Goal: Task Accomplishment & Management: Use online tool/utility

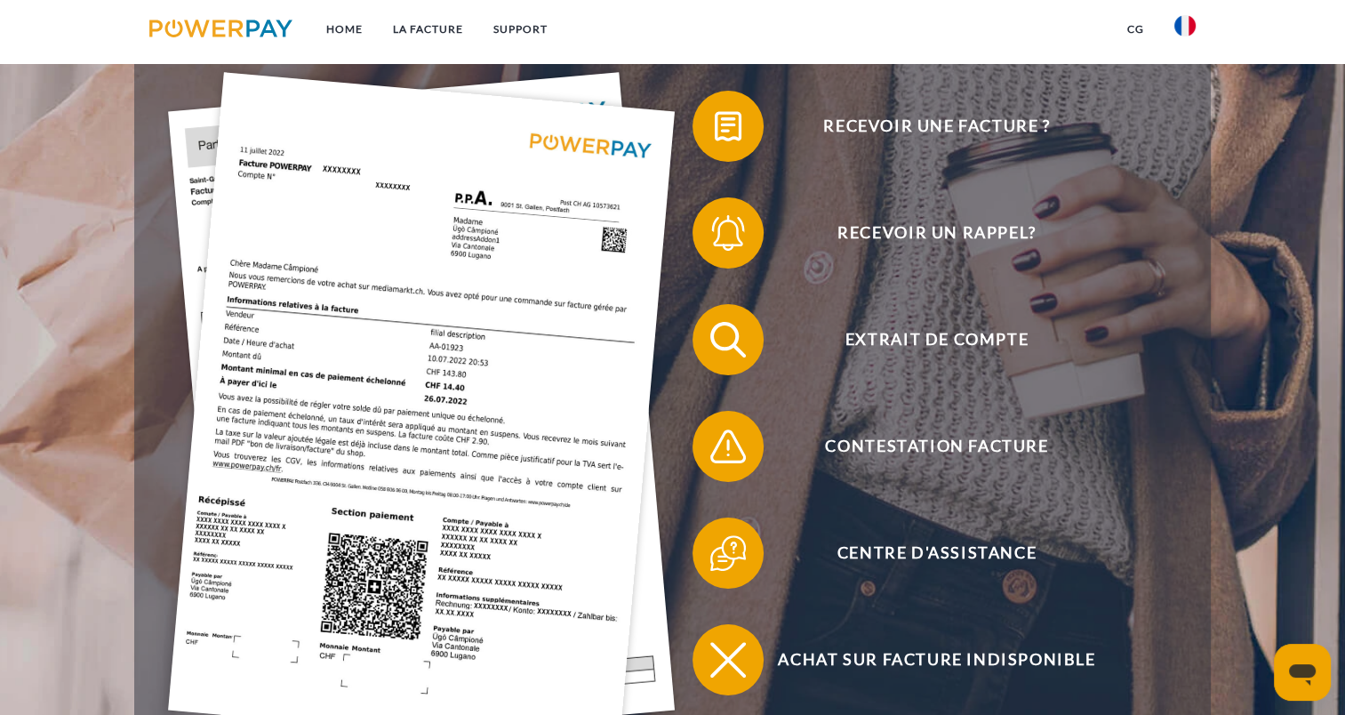
scroll to position [380, 0]
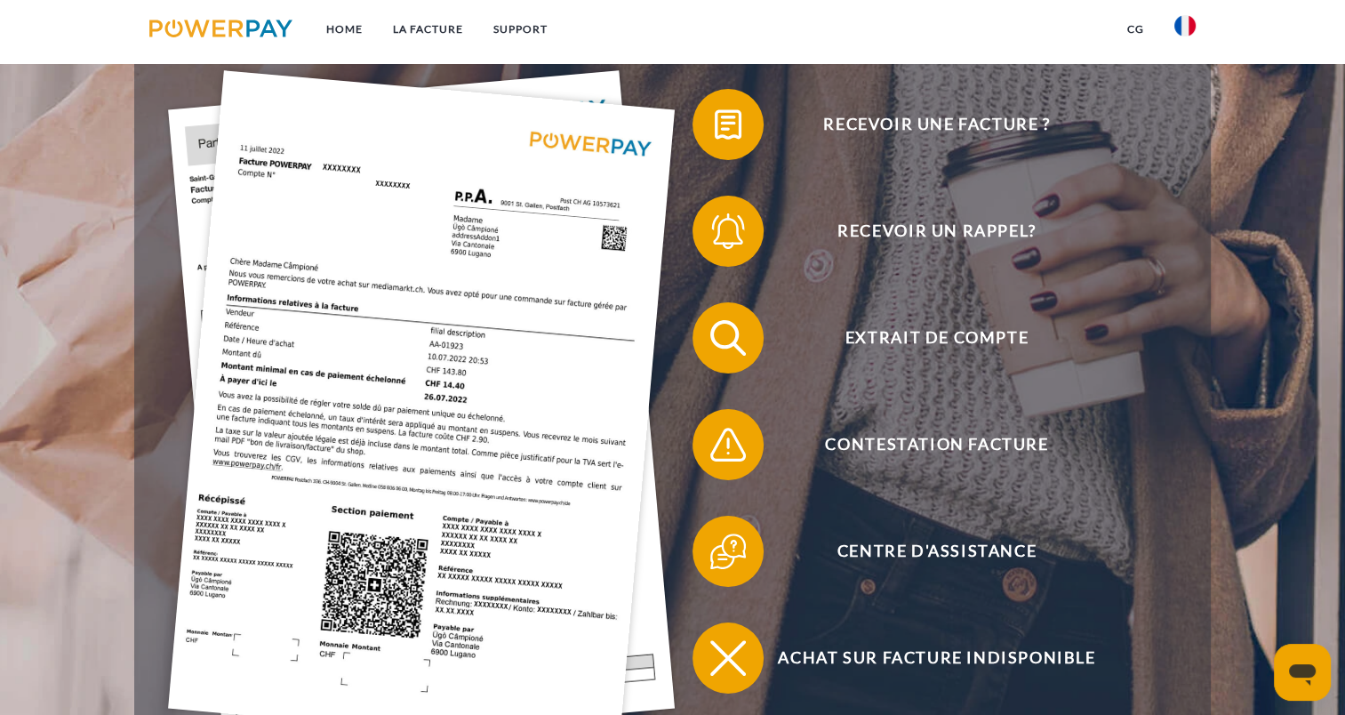
click at [789, 339] on span "Extrait de compte" at bounding box center [937, 337] width 436 height 71
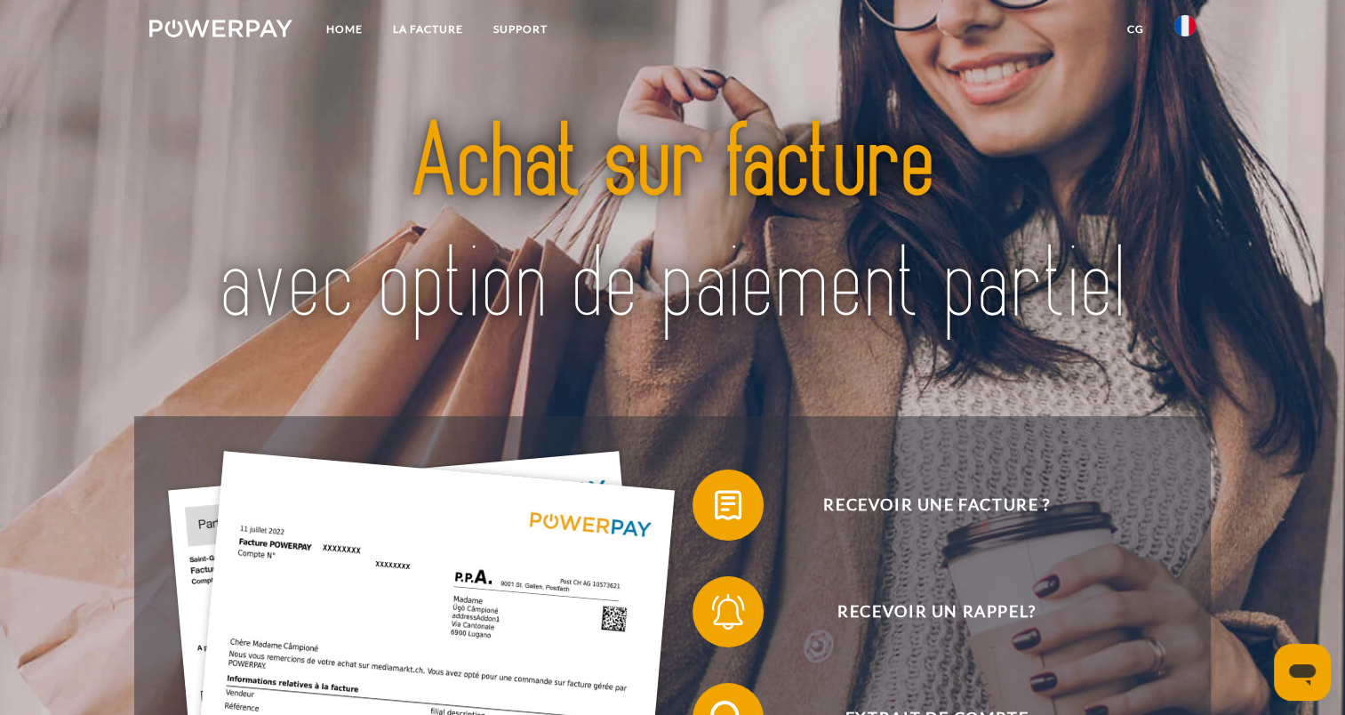
click at [1177, 26] on img at bounding box center [1184, 25] width 21 height 21
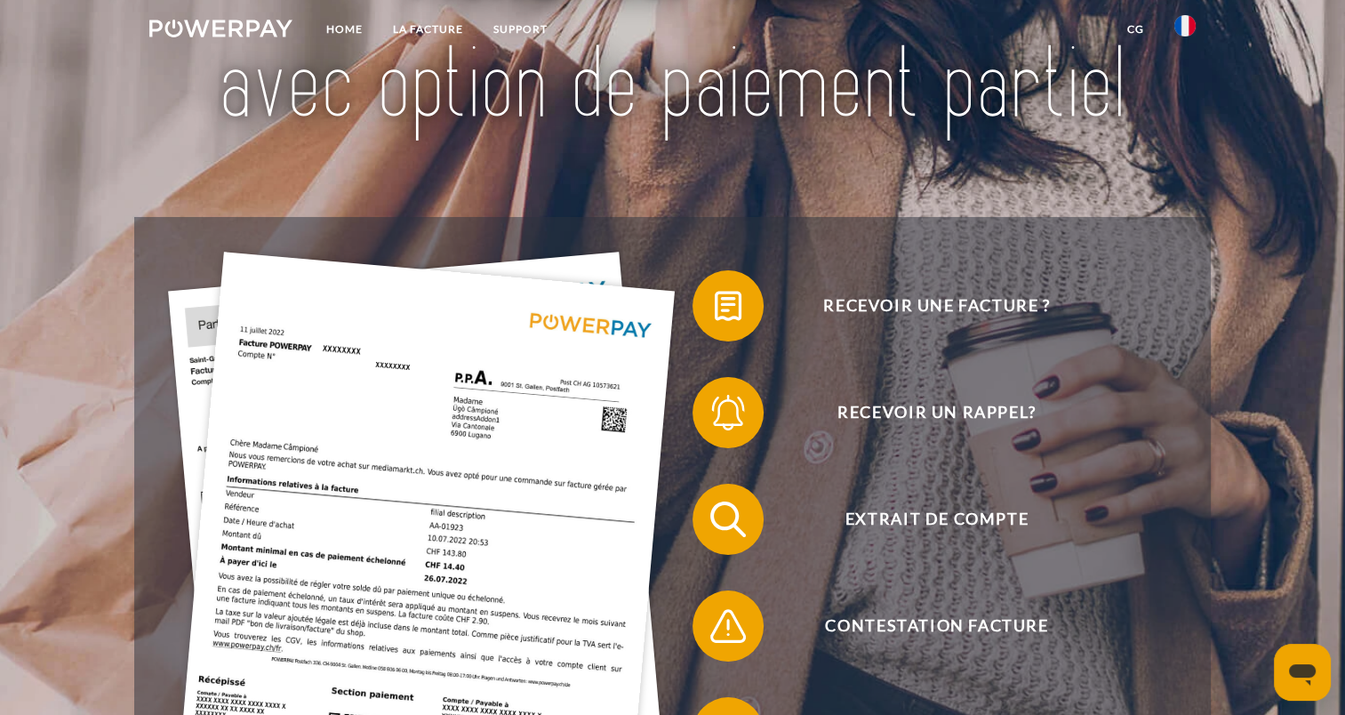
scroll to position [231, 0]
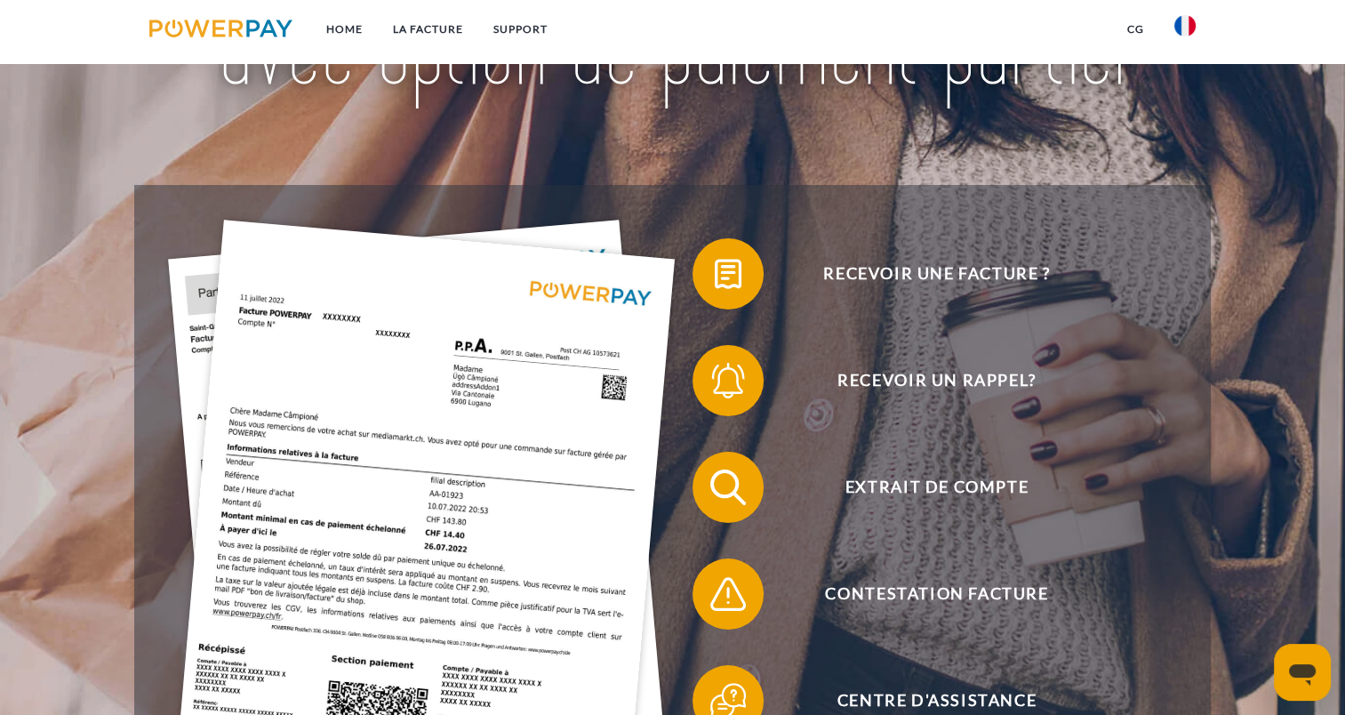
click at [1000, 493] on span "Extrait de compte" at bounding box center [937, 487] width 436 height 71
